Goal: Check status

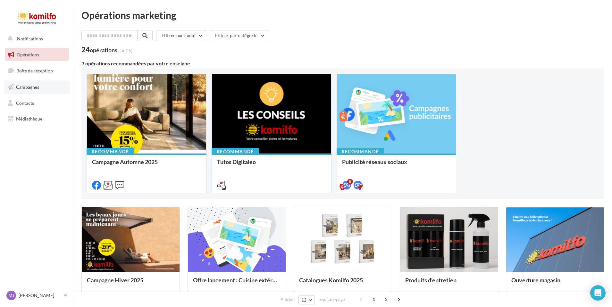
click at [32, 86] on span "Campagnes" at bounding box center [27, 86] width 23 height 5
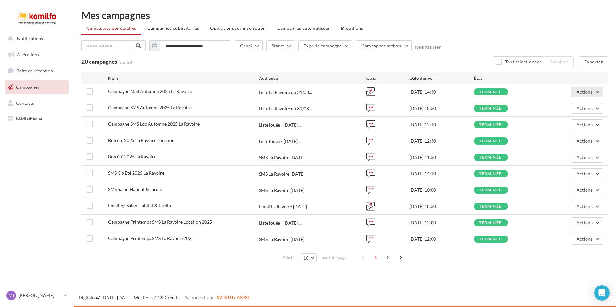
click at [584, 89] on span "Actions" at bounding box center [584, 91] width 16 height 5
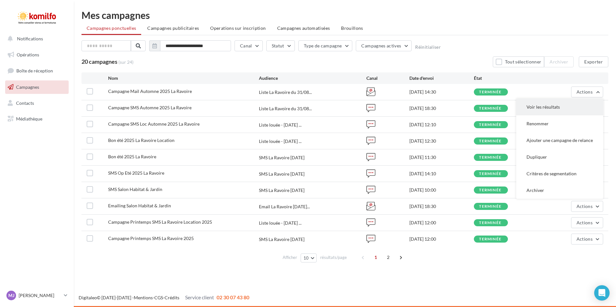
click at [574, 102] on button "Voir les résultats" at bounding box center [559, 107] width 87 height 17
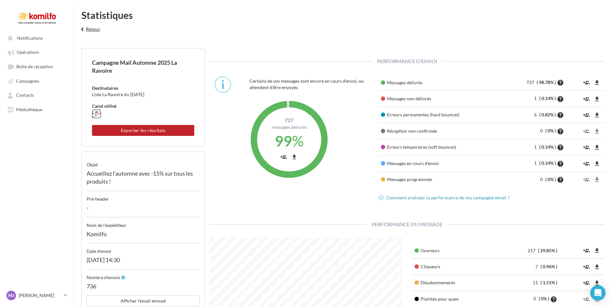
click at [91, 28] on button "keyboard_arrow_left Retour" at bounding box center [89, 31] width 27 height 13
